Goal: Find specific page/section: Find specific page/section

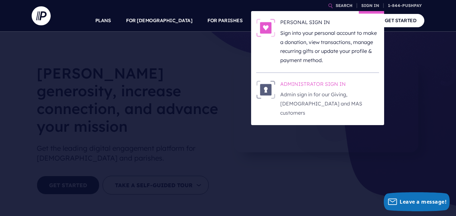
click at [312, 83] on h6 "ADMINISTRATOR SIGN IN" at bounding box center [329, 84] width 99 height 9
click at [317, 86] on h6 "ADMINISTRATOR SIGN IN" at bounding box center [329, 84] width 99 height 9
click at [299, 83] on h6 "ADMINISTRATOR SIGN IN" at bounding box center [329, 84] width 99 height 9
click at [295, 83] on h6 "ADMINISTRATOR SIGN IN" at bounding box center [329, 84] width 99 height 9
click at [319, 82] on h6 "ADMINISTRATOR SIGN IN" at bounding box center [329, 84] width 99 height 9
